Goal: Navigation & Orientation: Understand site structure

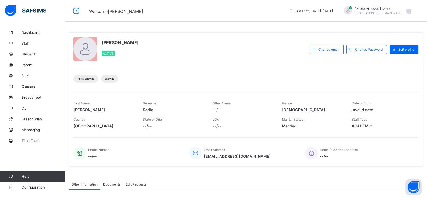
click at [26, 45] on link "Staff" at bounding box center [32, 43] width 65 height 11
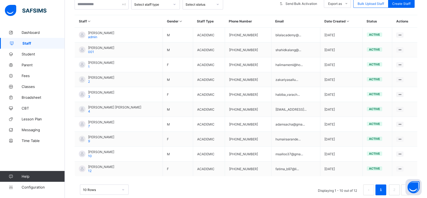
scroll to position [125, 0]
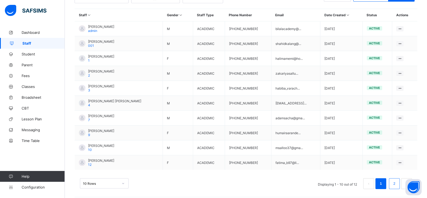
click at [400, 178] on li "2" at bounding box center [394, 183] width 11 height 11
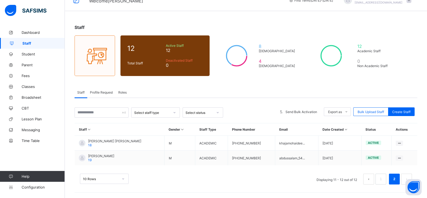
scroll to position [9, 0]
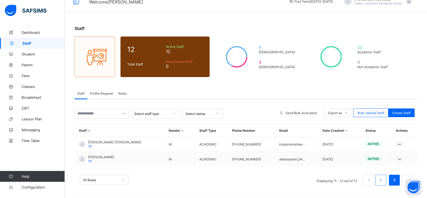
click at [383, 181] on link "1" at bounding box center [380, 179] width 5 height 7
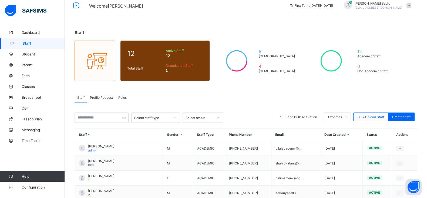
scroll to position [5, 0]
click at [28, 55] on span "Student" at bounding box center [43, 54] width 43 height 4
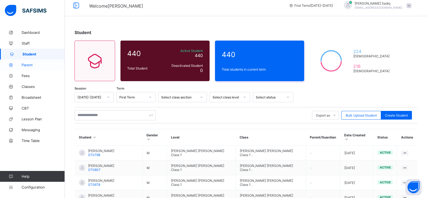
click at [27, 66] on span "Parent" at bounding box center [43, 65] width 43 height 4
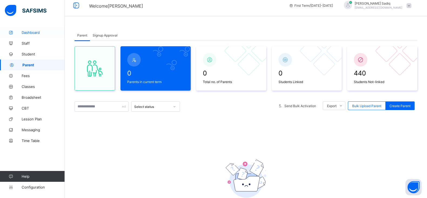
click at [26, 36] on link "Dashboard" at bounding box center [32, 32] width 65 height 11
